Goal: Task Accomplishment & Management: Manage account settings

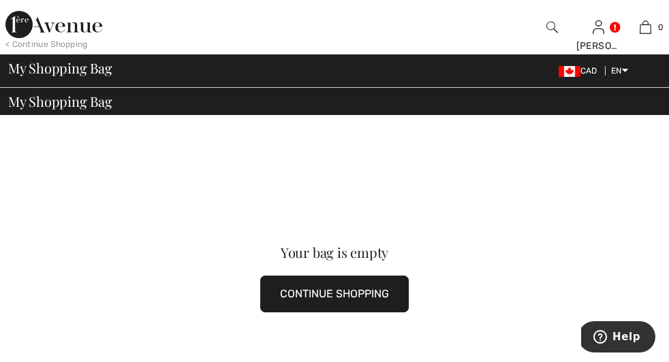
click at [69, 44] on div "< Continue Shopping" at bounding box center [46, 44] width 82 height 12
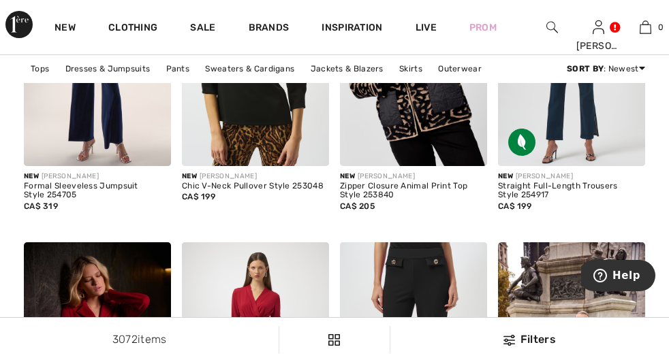
scroll to position [1814, 0]
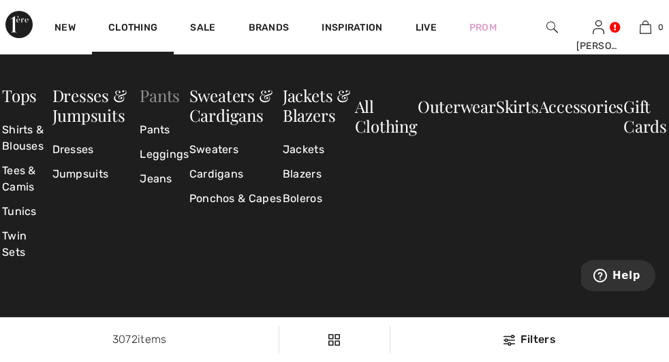
click at [160, 95] on link "Pants" at bounding box center [160, 95] width 40 height 22
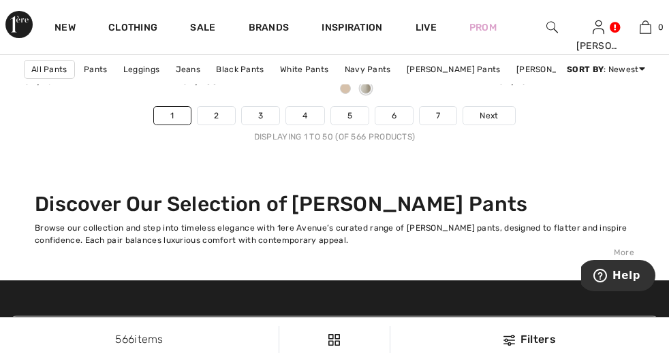
scroll to position [4634, 0]
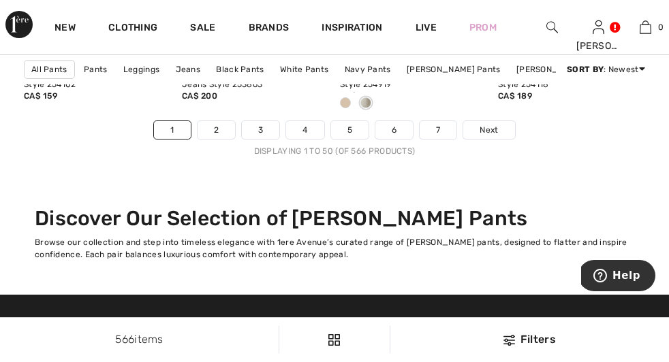
click at [215, 121] on div "FRANK LYMAN Embellished High-Waisted Skinny Jeans Style 253863 CA$ 200" at bounding box center [255, 87] width 147 height 65
click at [217, 139] on link "2" at bounding box center [215, 130] width 37 height 18
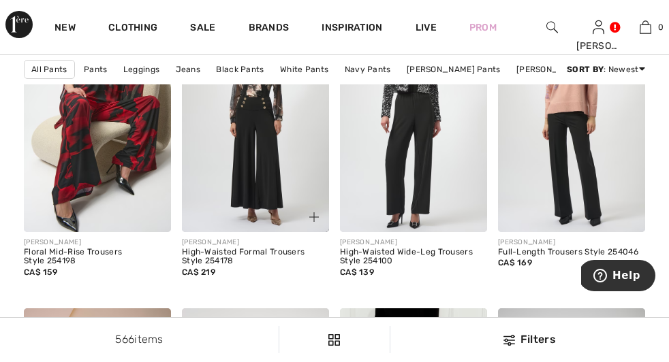
scroll to position [1530, 0]
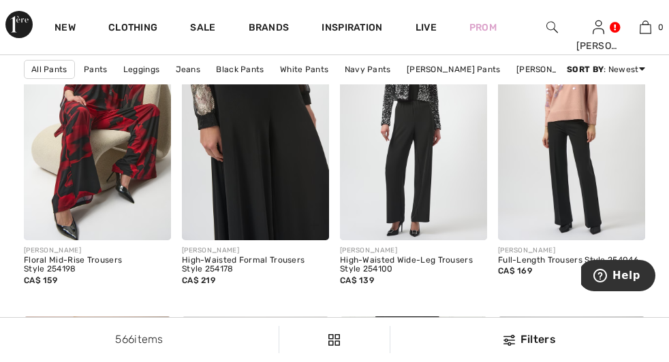
click at [257, 172] on img at bounding box center [255, 130] width 147 height 221
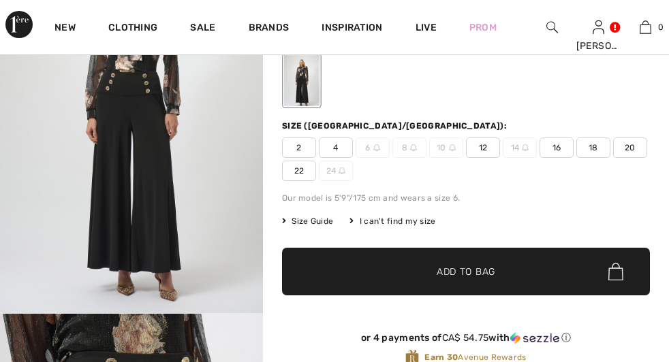
checkbox input "true"
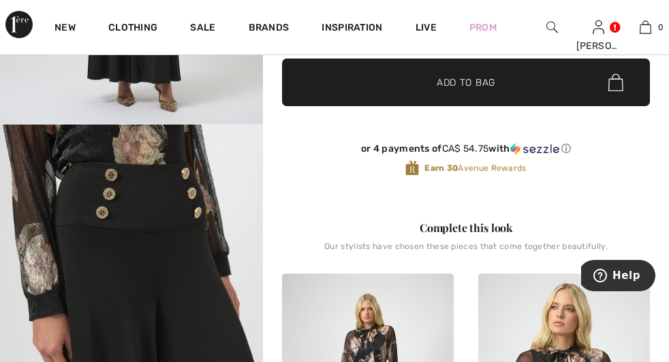
scroll to position [318, 0]
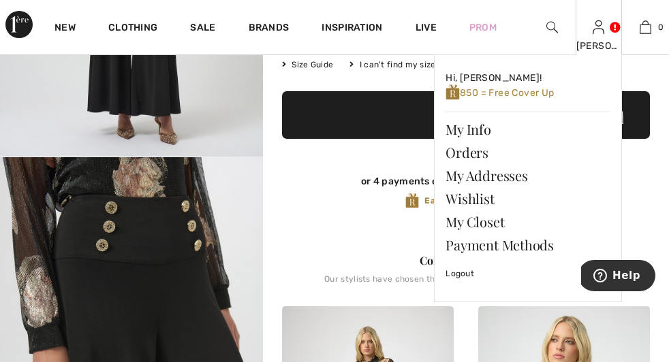
click at [592, 30] on img at bounding box center [598, 27] width 12 height 16
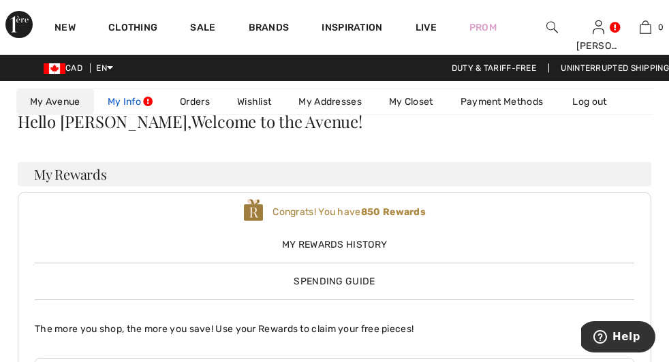
click at [94, 114] on link "My Info" at bounding box center [130, 101] width 72 height 25
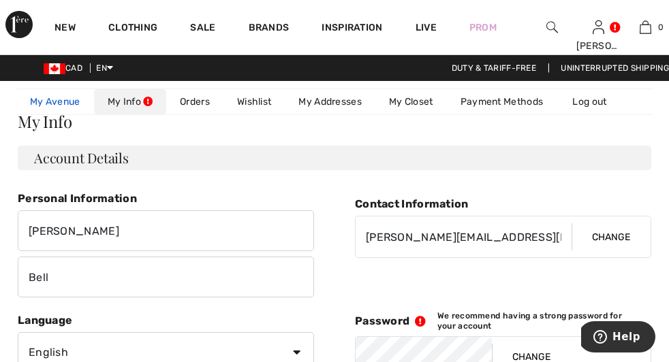
click at [0, 0] on span "850 rewards" at bounding box center [0, 0] width 0 height 0
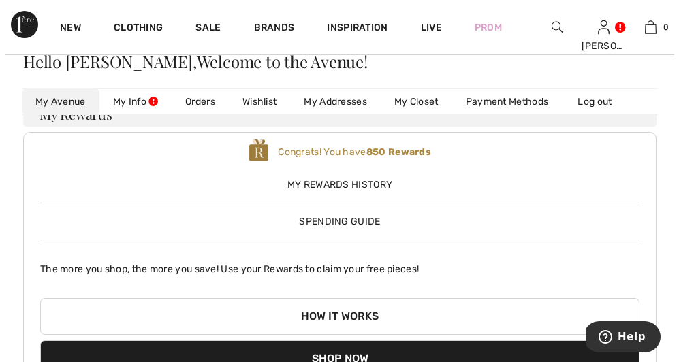
scroll to position [62, 0]
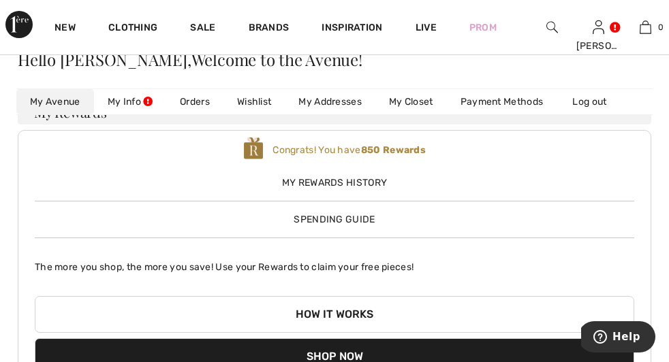
click at [552, 176] on span "My Rewards History" at bounding box center [334, 183] width 599 height 14
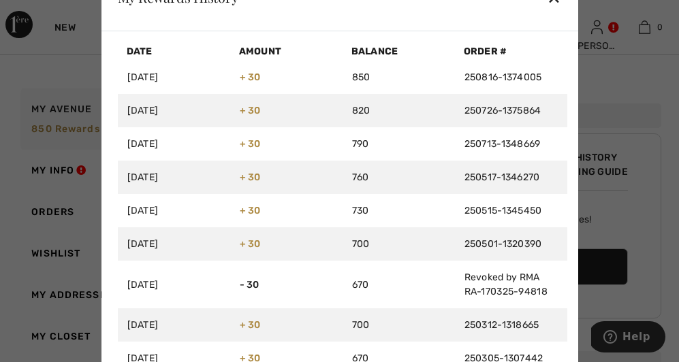
scroll to position [315, 0]
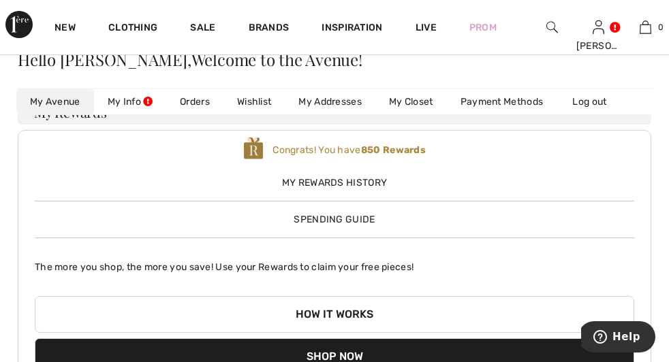
click at [375, 214] on span "Spending Guide" at bounding box center [334, 220] width 81 height 12
